Goal: Task Accomplishment & Management: Complete application form

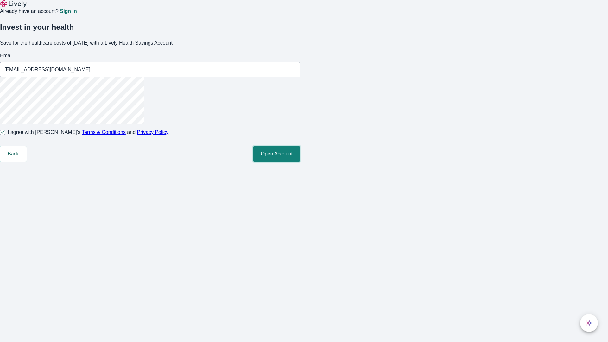
click at [300, 161] on button "Open Account" at bounding box center [276, 153] width 47 height 15
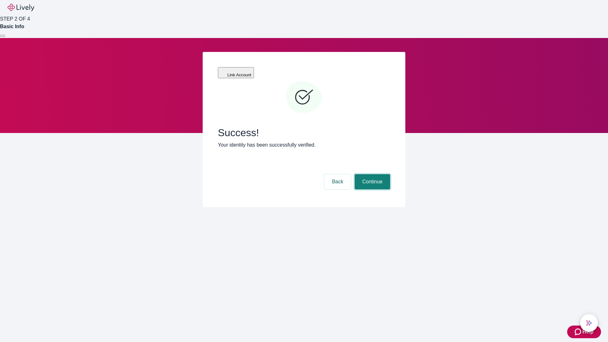
click at [371, 174] on button "Continue" at bounding box center [372, 181] width 35 height 15
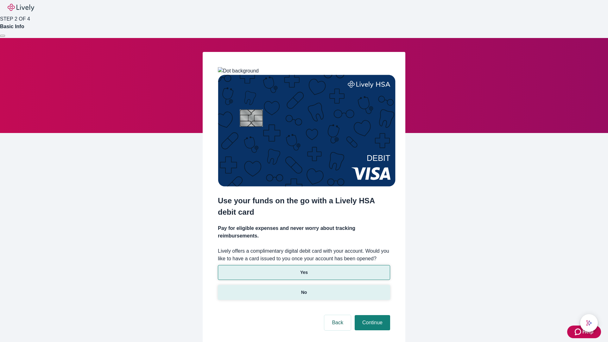
click at [304, 289] on p "No" at bounding box center [304, 292] width 6 height 7
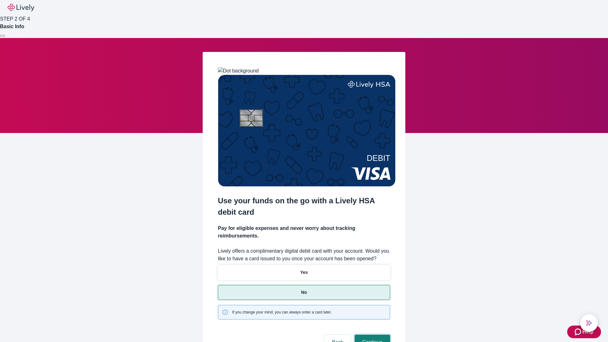
click at [371, 335] on button "Continue" at bounding box center [372, 342] width 35 height 15
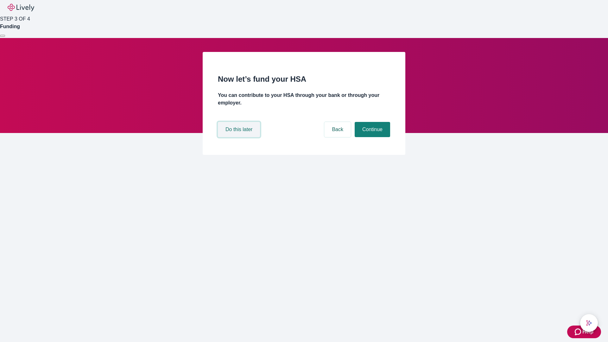
click at [240, 137] on button "Do this later" at bounding box center [239, 129] width 42 height 15
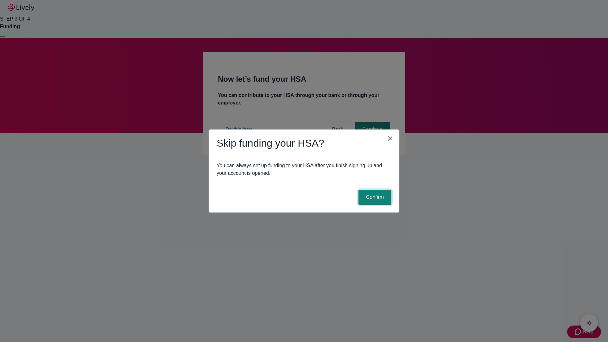
click at [374, 197] on button "Confirm" at bounding box center [374, 197] width 33 height 15
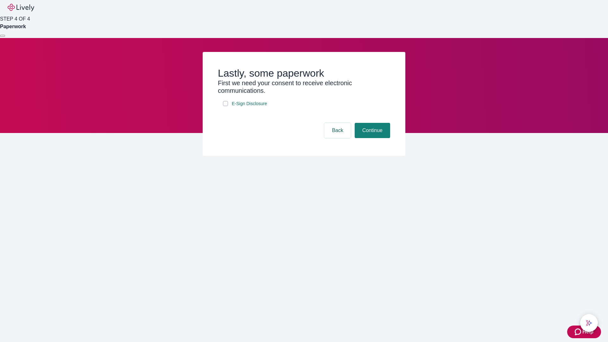
click at [225, 106] on input "E-Sign Disclosure" at bounding box center [225, 103] width 5 height 5
checkbox input "true"
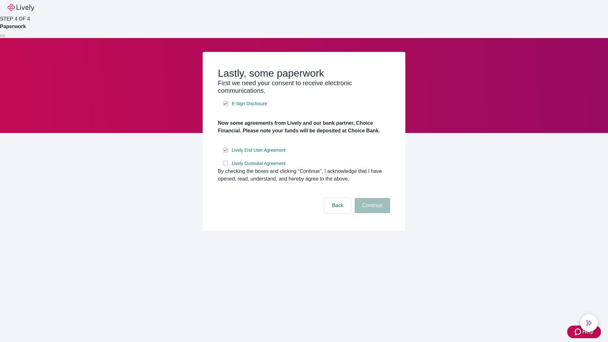
click at [225, 166] on input "Lively Custodial Agreement" at bounding box center [225, 163] width 5 height 5
checkbox input "true"
click at [371, 213] on button "Continue" at bounding box center [372, 205] width 35 height 15
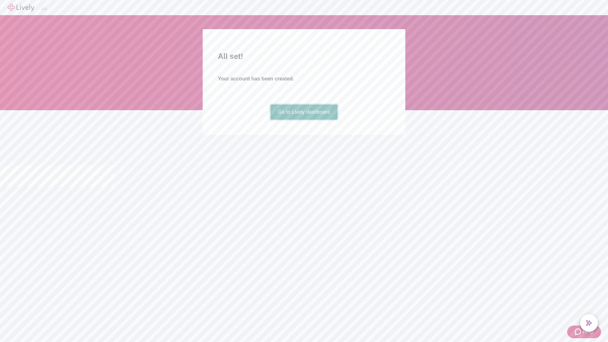
click at [304, 120] on link "Go to Lively dashboard" at bounding box center [303, 111] width 67 height 15
